Goal: Go to known website: Access a specific website the user already knows

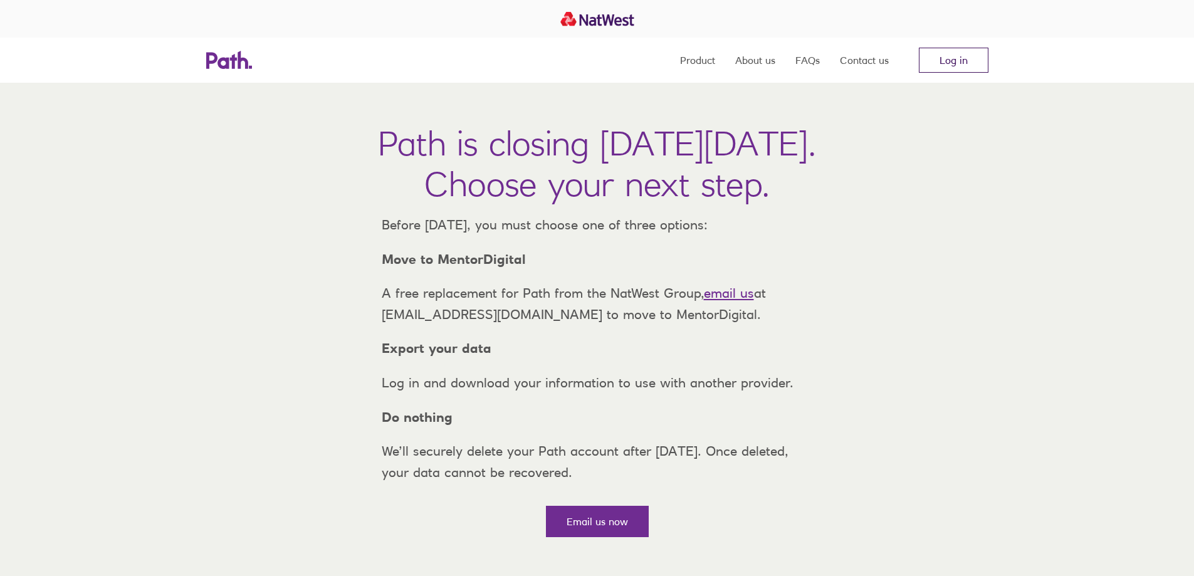
click at [949, 52] on link "Log in" at bounding box center [954, 60] width 70 height 25
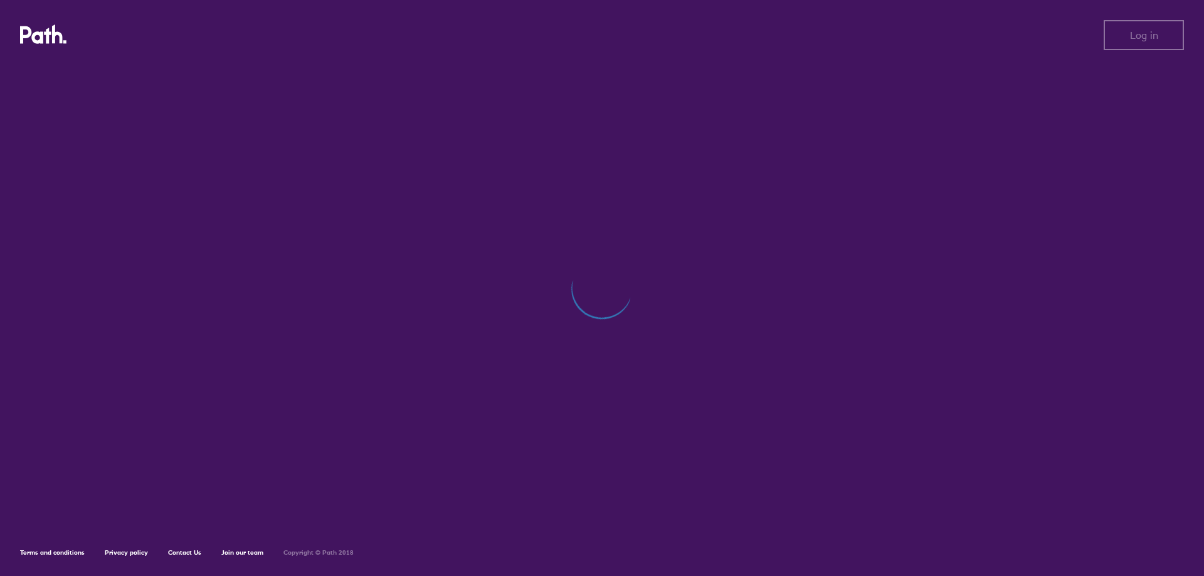
drag, startPoint x: 0, startPoint y: 0, endPoint x: 929, endPoint y: 61, distance: 931.1
click at [929, 61] on div "Log in Log in Terms and conditions Privacy policy Contact Us Join our team Copy…" at bounding box center [602, 288] width 1204 height 576
